Goal: Transaction & Acquisition: Obtain resource

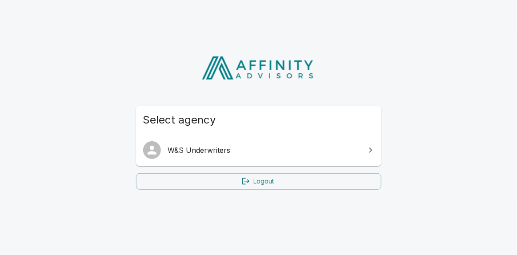
click at [221, 146] on span "W&S Underwriters" at bounding box center [264, 150] width 192 height 11
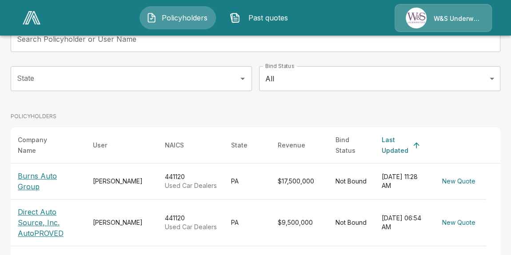
scroll to position [149, 0]
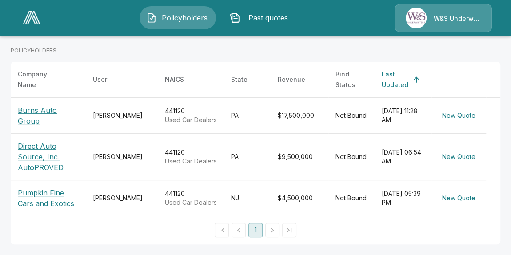
click at [62, 108] on p "Burns Auto Group" at bounding box center [48, 115] width 61 height 21
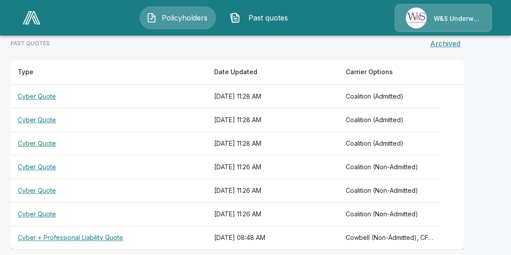
scroll to position [252, 0]
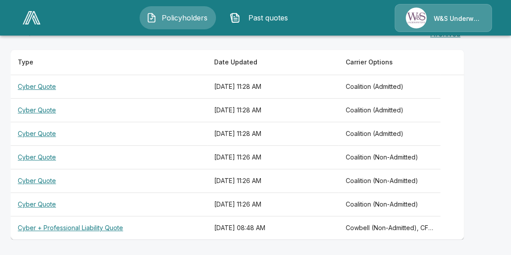
click at [47, 88] on th "Cyber Quote" at bounding box center [109, 87] width 197 height 24
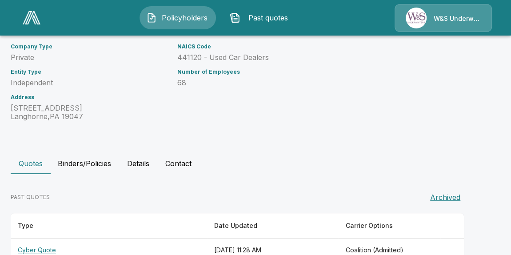
scroll to position [210, 0]
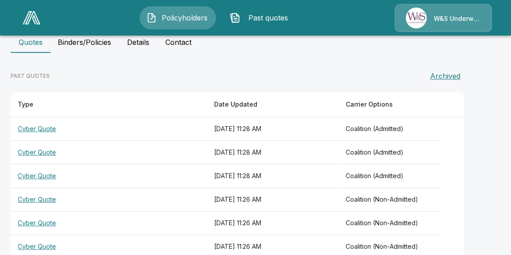
click at [32, 151] on th "Cyber Quote" at bounding box center [109, 153] width 197 height 24
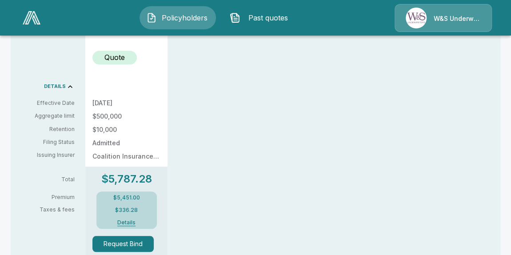
scroll to position [323, 0]
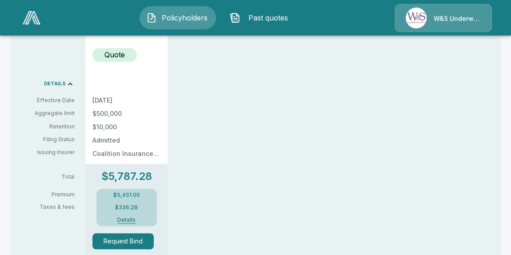
scroll to position [252, 0]
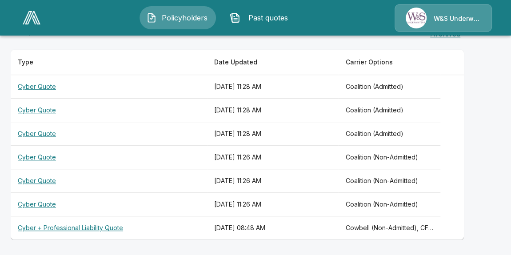
click at [46, 202] on th "Cyber Quote" at bounding box center [109, 205] width 197 height 24
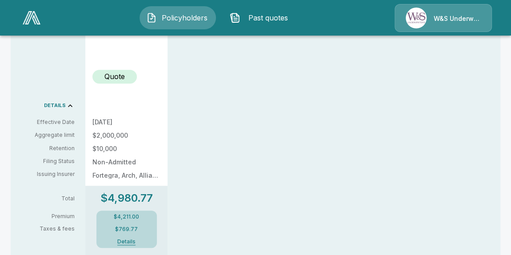
scroll to position [364, 0]
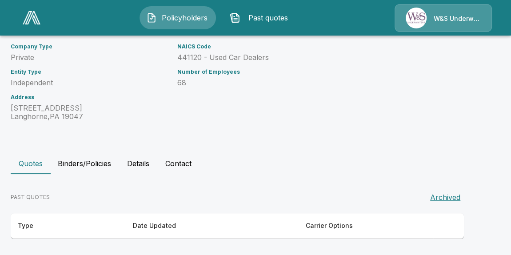
scroll to position [252, 0]
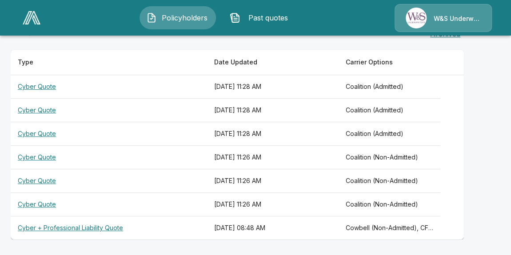
click at [31, 178] on th "Cyber Quote" at bounding box center [109, 181] width 197 height 24
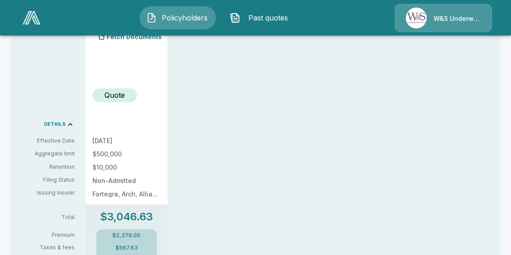
scroll to position [161, 0]
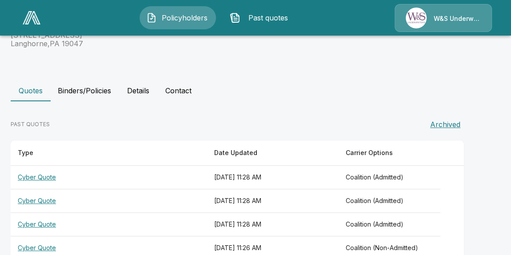
scroll to position [252, 0]
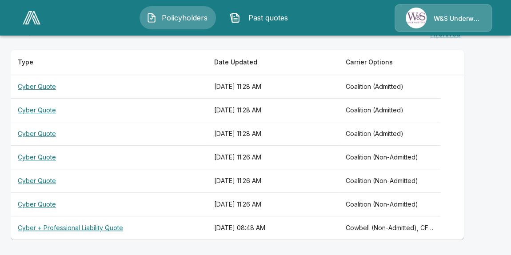
click at [35, 155] on th "Cyber Quote" at bounding box center [109, 158] width 197 height 24
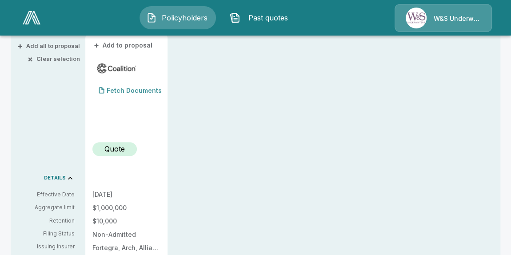
scroll to position [121, 0]
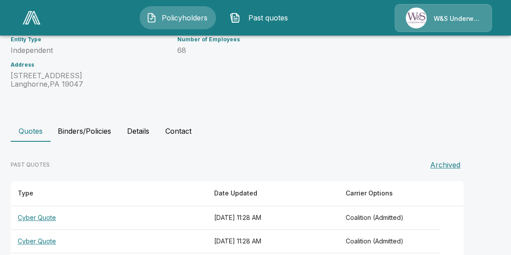
scroll to position [252, 0]
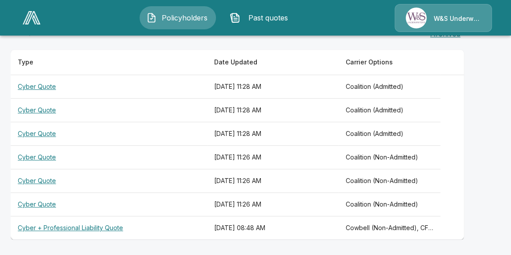
click at [46, 133] on th "Cyber Quote" at bounding box center [109, 134] width 197 height 24
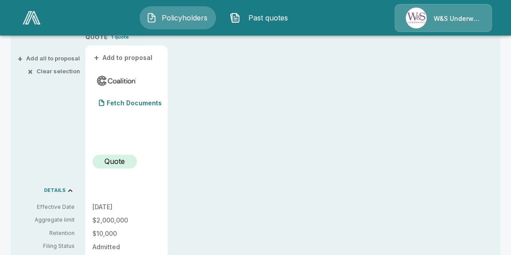
scroll to position [242, 0]
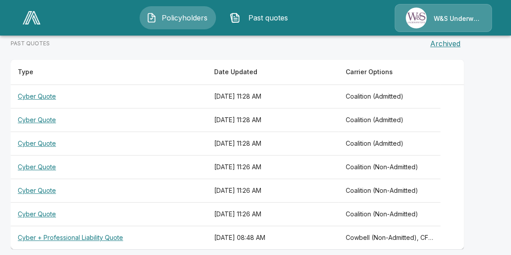
scroll to position [252, 0]
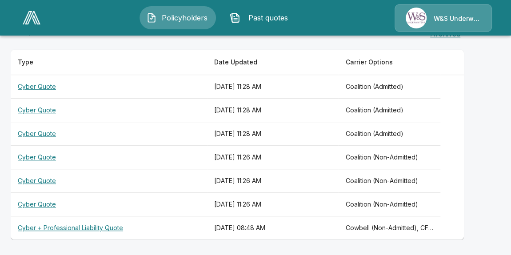
click at [51, 205] on th "Cyber Quote" at bounding box center [109, 205] width 197 height 24
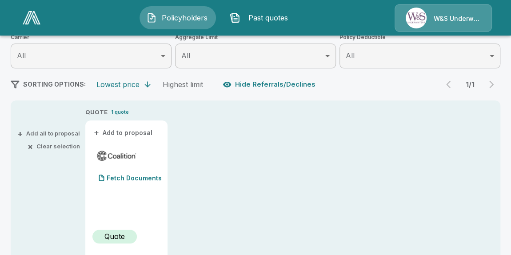
scroll to position [80, 0]
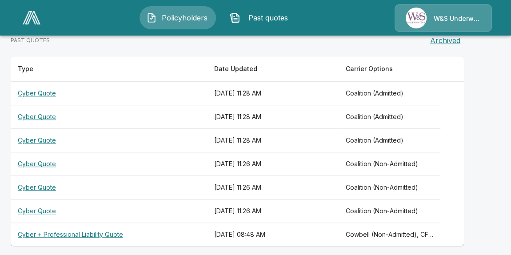
scroll to position [252, 0]
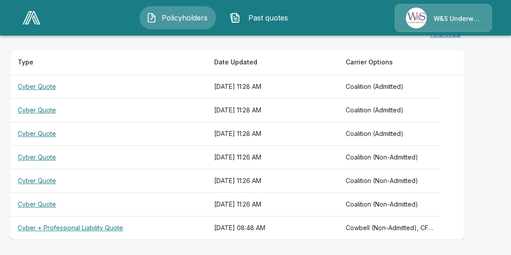
click at [50, 178] on th "Cyber Quote" at bounding box center [109, 181] width 197 height 24
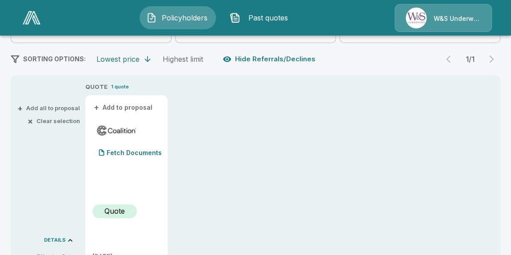
scroll to position [80, 0]
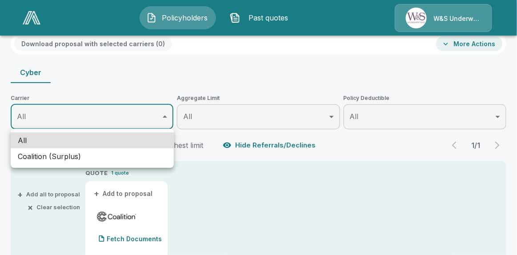
click at [150, 153] on li "Coalition (Surplus)" at bounding box center [92, 157] width 163 height 16
type input "**********"
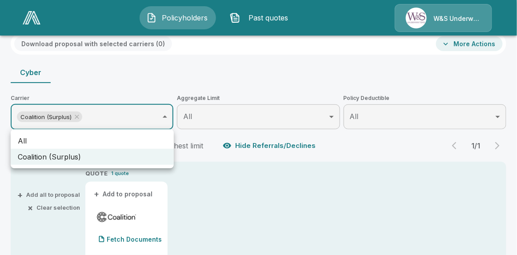
click at [330, 117] on div at bounding box center [258, 127] width 517 height 255
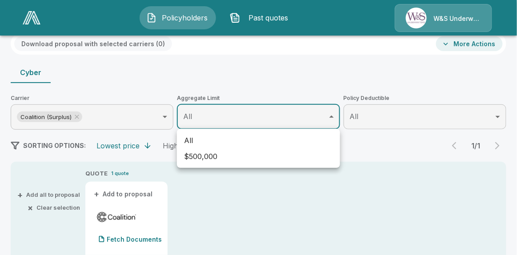
click at [498, 113] on div at bounding box center [258, 127] width 517 height 255
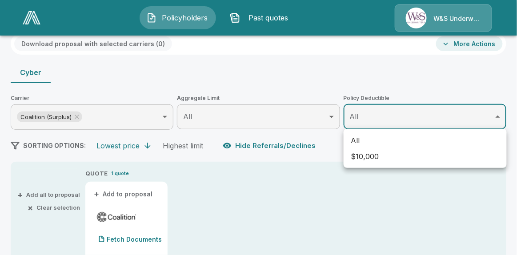
click at [350, 84] on div at bounding box center [258, 127] width 517 height 255
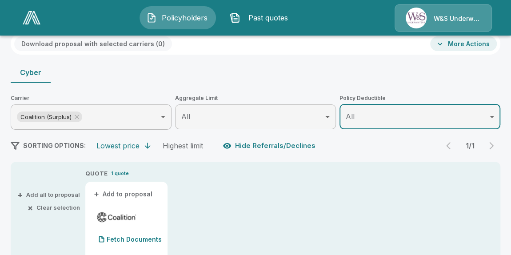
scroll to position [0, 0]
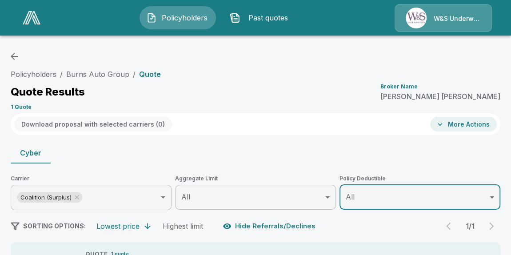
click at [471, 122] on button "More Actions" at bounding box center [463, 124] width 67 height 15
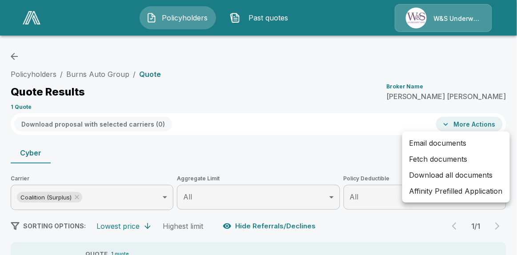
click at [245, 106] on div at bounding box center [258, 127] width 517 height 255
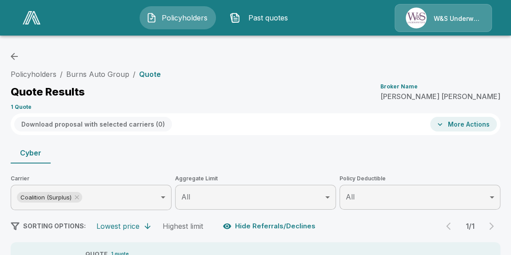
click at [268, 18] on span "Past quotes" at bounding box center [268, 17] width 49 height 11
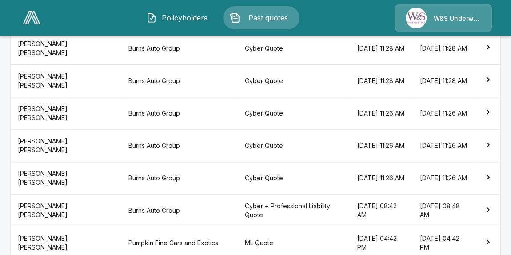
scroll to position [202, 0]
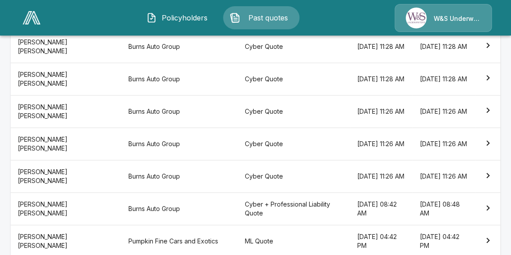
click at [492, 141] on icon "simple table" at bounding box center [488, 143] width 11 height 11
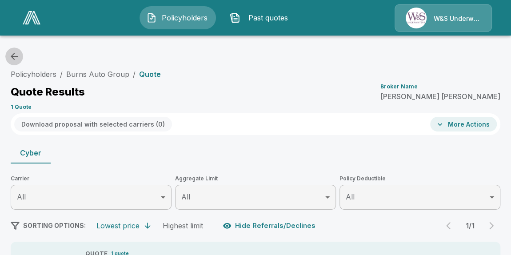
click at [17, 57] on icon "button" at bounding box center [14, 56] width 11 height 11
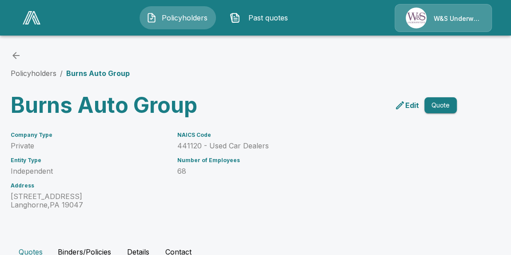
click at [407, 104] on p "Edit" at bounding box center [413, 105] width 14 height 11
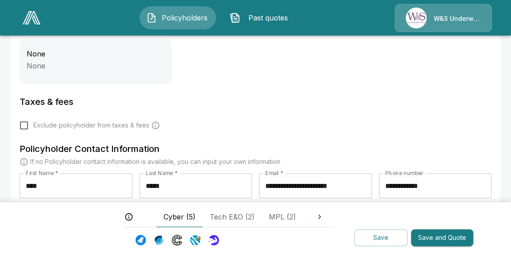
scroll to position [350, 0]
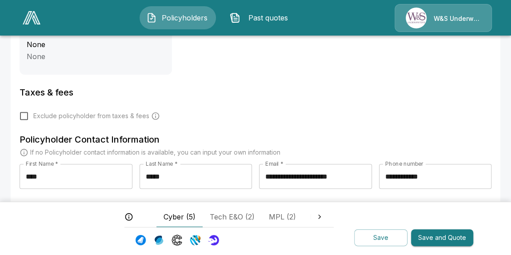
click at [177, 214] on span "Cyber (5)" at bounding box center [180, 217] width 32 height 11
click at [233, 216] on span "Tech E&O (2)" at bounding box center [232, 217] width 45 height 11
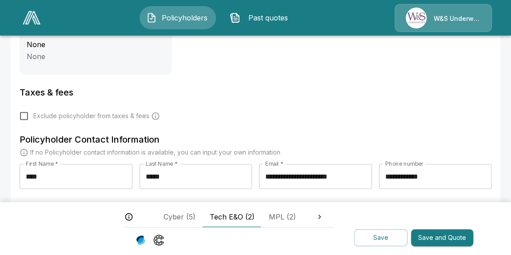
click at [436, 236] on button "Save and Quote" at bounding box center [442, 237] width 62 height 17
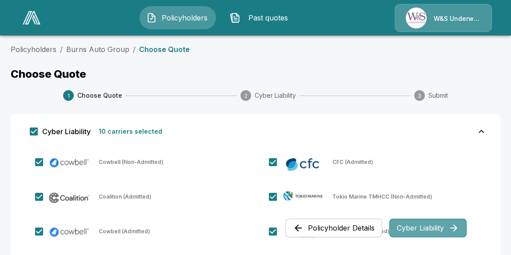
click at [415, 225] on button "Cyber Liability" at bounding box center [428, 228] width 77 height 19
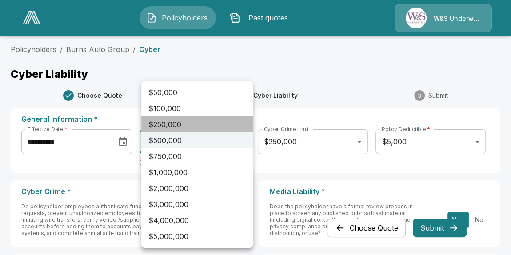
click at [231, 126] on li "$250,000" at bounding box center [197, 125] width 112 height 16
type input "******"
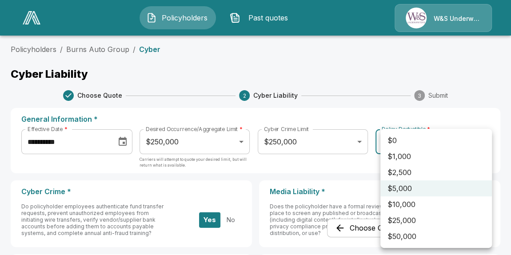
click at [378, 81] on div at bounding box center [255, 127] width 511 height 255
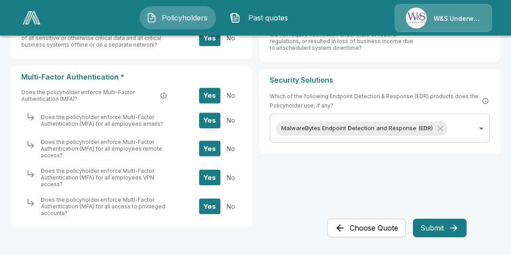
scroll to position [470, 0]
click at [438, 225] on button "Submit" at bounding box center [440, 228] width 54 height 19
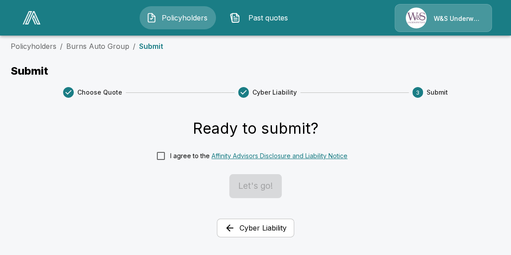
scroll to position [0, 0]
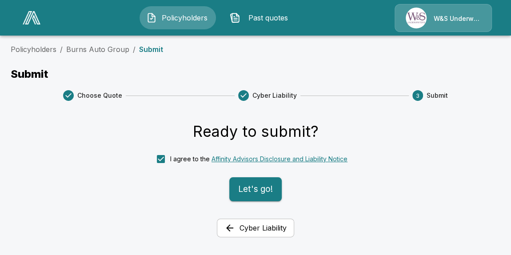
click at [262, 191] on button "Let's go!" at bounding box center [255, 189] width 52 height 24
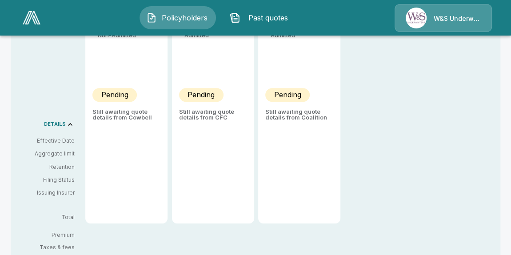
scroll to position [161, 0]
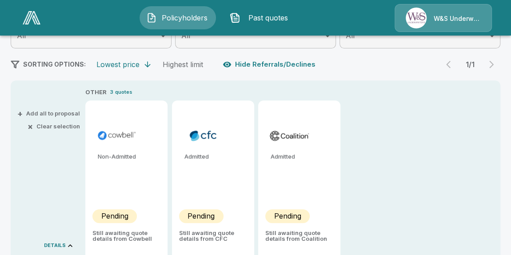
type input "******"
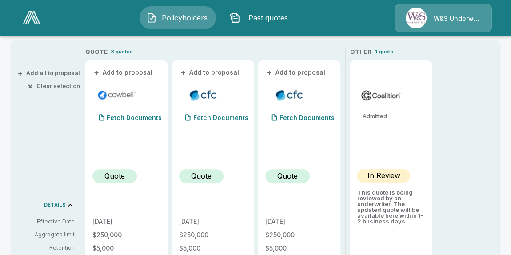
scroll to position [202, 0]
click at [258, 18] on span "Past quotes" at bounding box center [268, 17] width 49 height 11
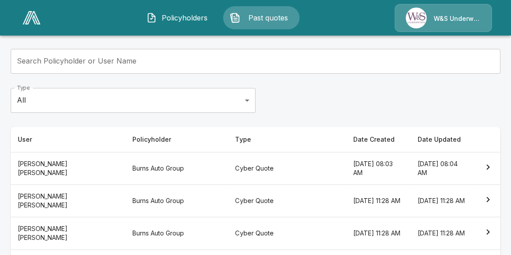
scroll to position [80, 0]
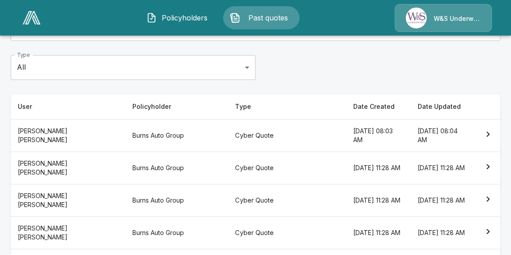
click at [125, 168] on th "Burns Auto Group" at bounding box center [176, 168] width 103 height 32
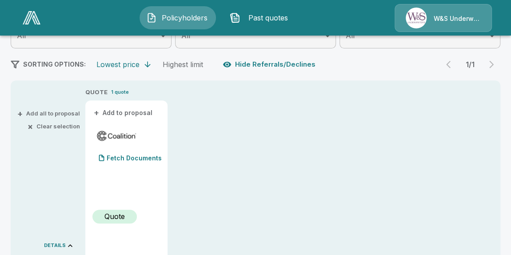
scroll to position [242, 0]
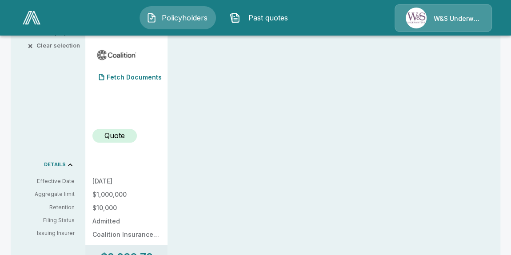
click at [123, 141] on div "Quote" at bounding box center [115, 136] width 44 height 14
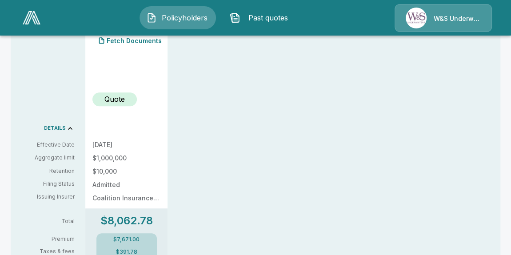
scroll to position [364, 0]
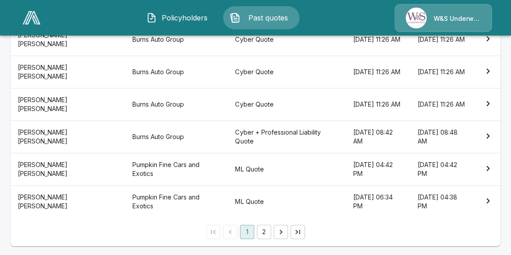
scroll to position [225, 0]
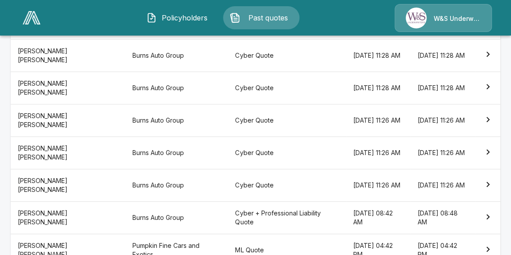
click at [490, 117] on icon "simple table" at bounding box center [488, 119] width 11 height 11
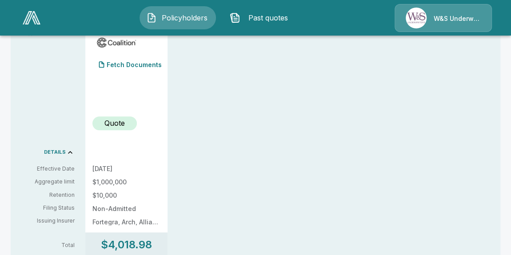
scroll to position [283, 0]
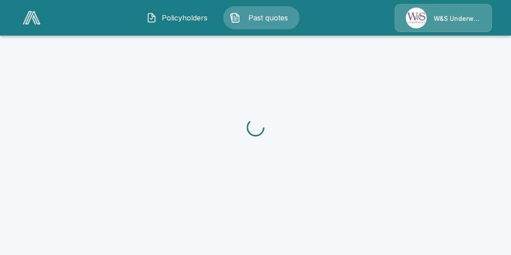
scroll to position [283, 0]
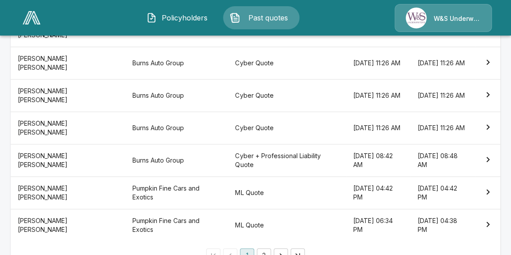
click at [228, 66] on th "Cyber Quote" at bounding box center [287, 63] width 118 height 32
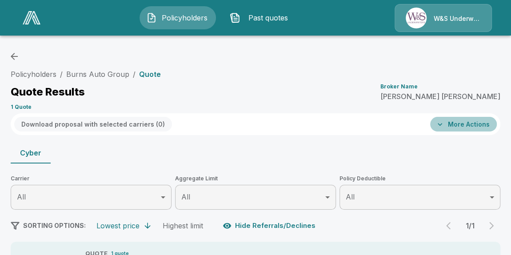
click at [468, 120] on button "More Actions" at bounding box center [463, 124] width 67 height 15
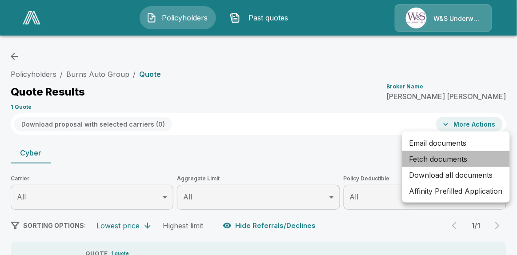
click at [457, 157] on li "Fetch documents" at bounding box center [456, 159] width 108 height 16
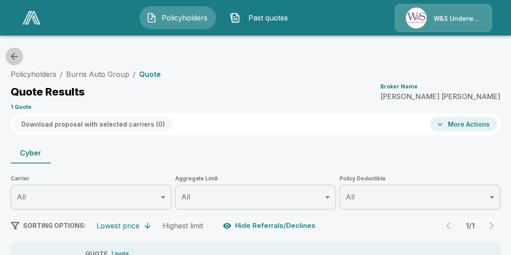
click at [15, 58] on icon "button" at bounding box center [14, 56] width 11 height 11
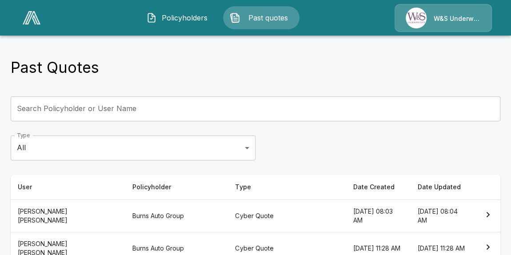
click at [185, 20] on span "Policyholders" at bounding box center [185, 17] width 49 height 11
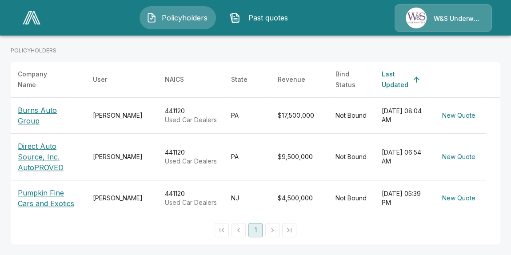
scroll to position [149, 0]
click at [59, 108] on p "Burns Auto Group" at bounding box center [48, 115] width 61 height 21
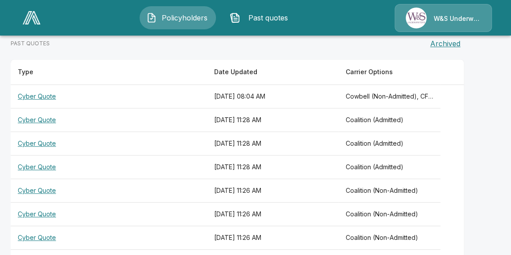
scroll to position [275, 0]
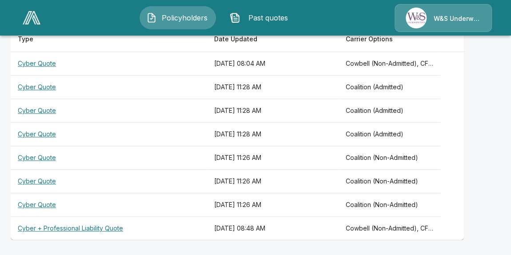
click at [111, 228] on th "Cyber + Professional Liability Quote" at bounding box center [109, 229] width 197 height 24
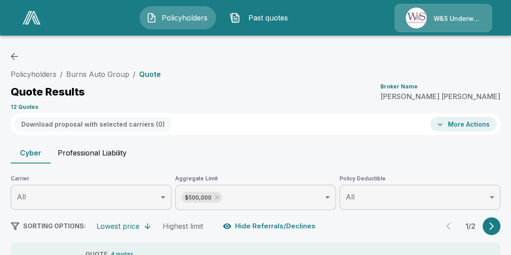
scroll to position [161, 0]
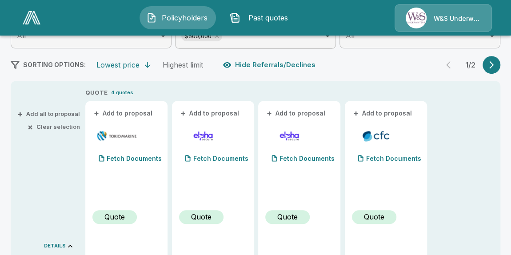
click at [125, 219] on div "Quote" at bounding box center [115, 217] width 44 height 14
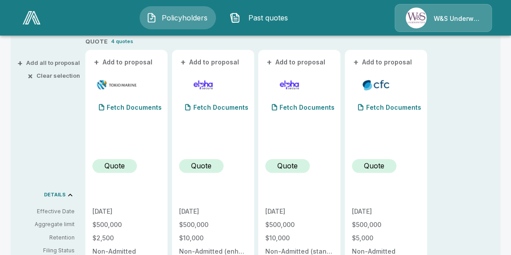
scroll to position [121, 0]
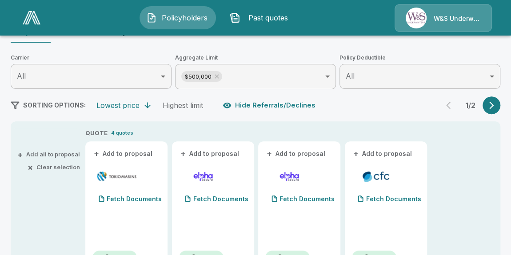
click at [496, 109] on icon "button" at bounding box center [491, 105] width 9 height 9
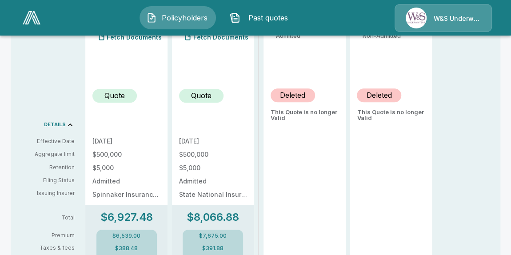
scroll to position [80, 0]
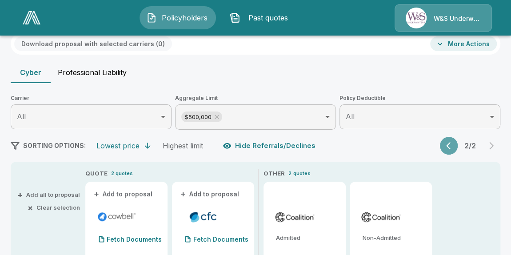
click at [452, 146] on button "button" at bounding box center [449, 146] width 18 height 18
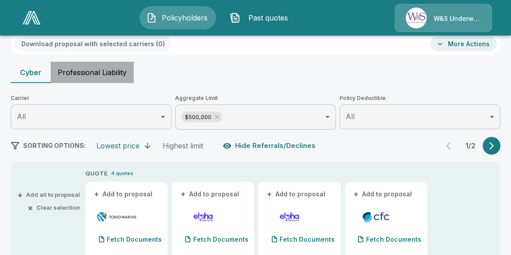
click at [84, 73] on button "Professional Liability" at bounding box center [92, 72] width 83 height 21
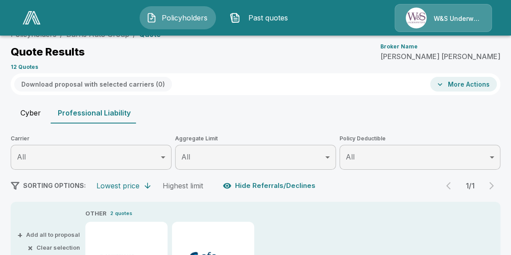
scroll to position [0, 0]
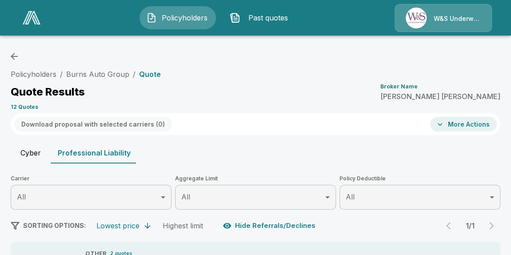
click at [25, 151] on button "Cyber" at bounding box center [31, 152] width 40 height 21
type input "******"
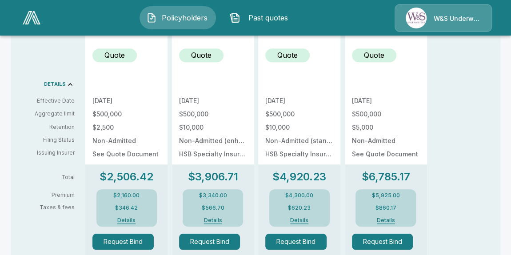
scroll to position [404, 0]
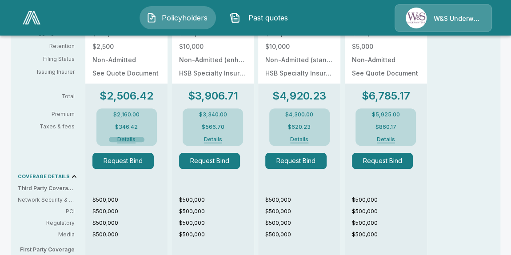
click at [120, 141] on button "Details" at bounding box center [127, 139] width 36 height 5
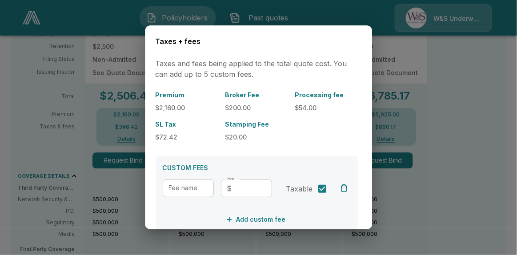
click at [447, 117] on div at bounding box center [258, 127] width 517 height 255
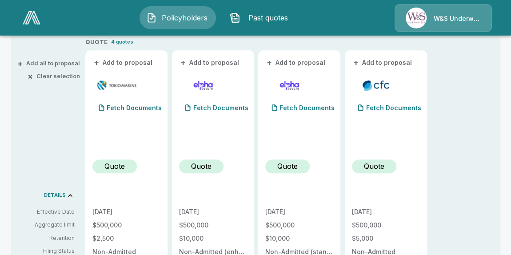
scroll to position [167, 0]
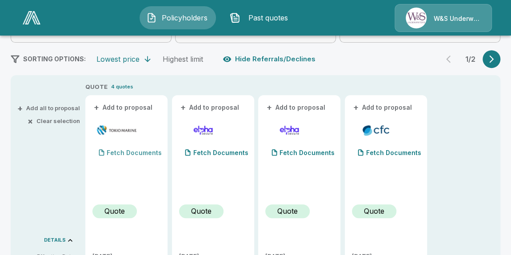
click at [130, 152] on p "Fetch Documents" at bounding box center [134, 153] width 55 height 6
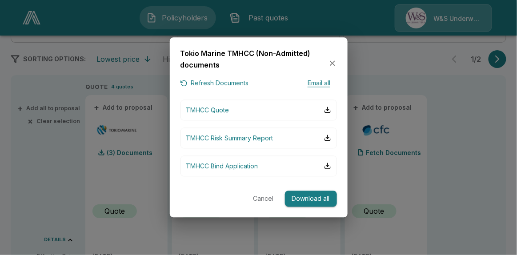
click at [306, 199] on button "Download all" at bounding box center [311, 199] width 52 height 16
